Goal: Task Accomplishment & Management: Manage account settings

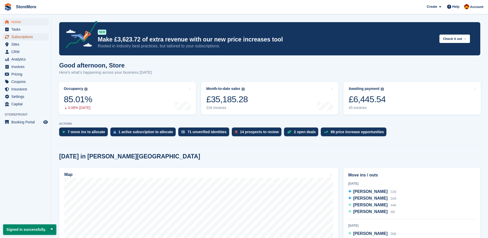
click at [32, 36] on span "Subscriptions" at bounding box center [26, 36] width 31 height 7
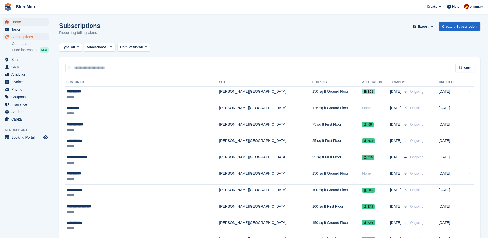
click at [20, 21] on span "Home" at bounding box center [26, 21] width 31 height 7
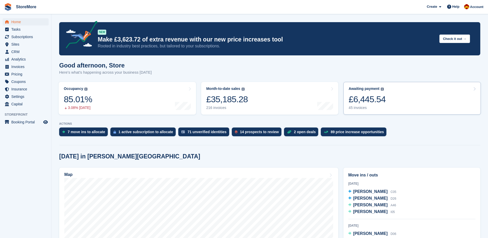
click at [354, 107] on div "45 invoices" at bounding box center [366, 107] width 37 height 4
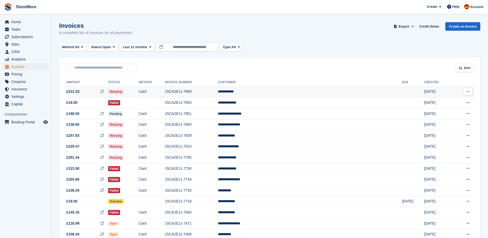
click at [124, 93] on span "Retrying" at bounding box center [116, 91] width 16 height 5
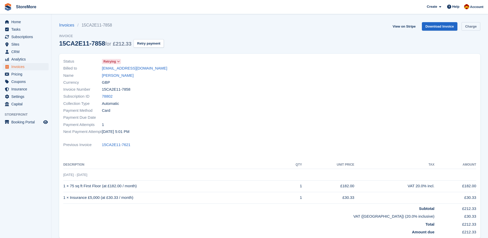
click at [471, 27] on link "Charge" at bounding box center [470, 26] width 19 height 8
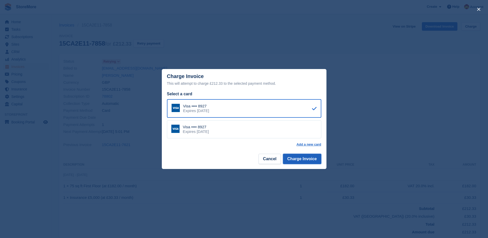
click at [309, 157] on button "Charge Invoice" at bounding box center [302, 159] width 38 height 10
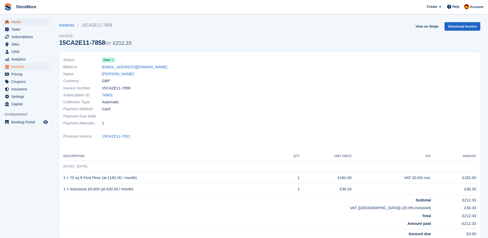
click at [30, 22] on span "Home" at bounding box center [26, 21] width 31 height 7
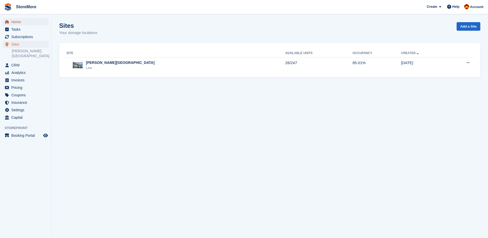
click at [30, 21] on span "Home" at bounding box center [26, 21] width 31 height 7
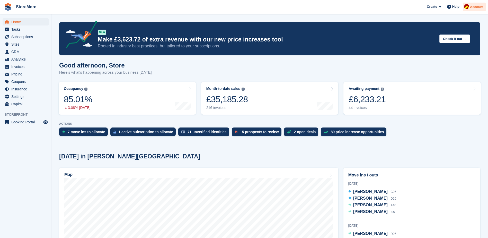
click at [480, 8] on span "Account" at bounding box center [476, 6] width 13 height 5
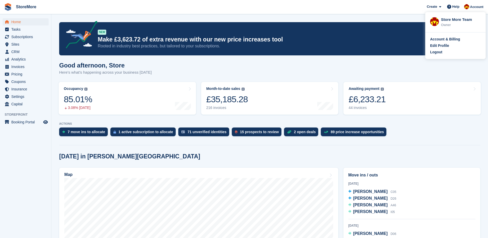
click at [437, 55] on div "Account & Billing Edit Profile Logout" at bounding box center [455, 45] width 60 height 26
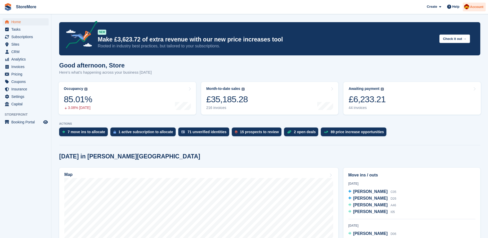
click at [481, 7] on span "Account" at bounding box center [476, 6] width 13 height 5
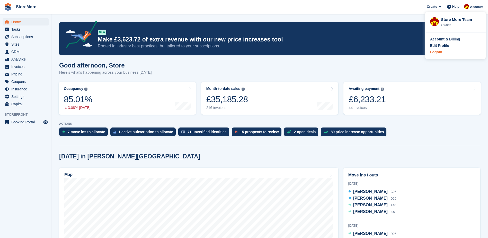
click at [441, 53] on div "Logout" at bounding box center [436, 51] width 12 height 5
